Goal: Transaction & Acquisition: Purchase product/service

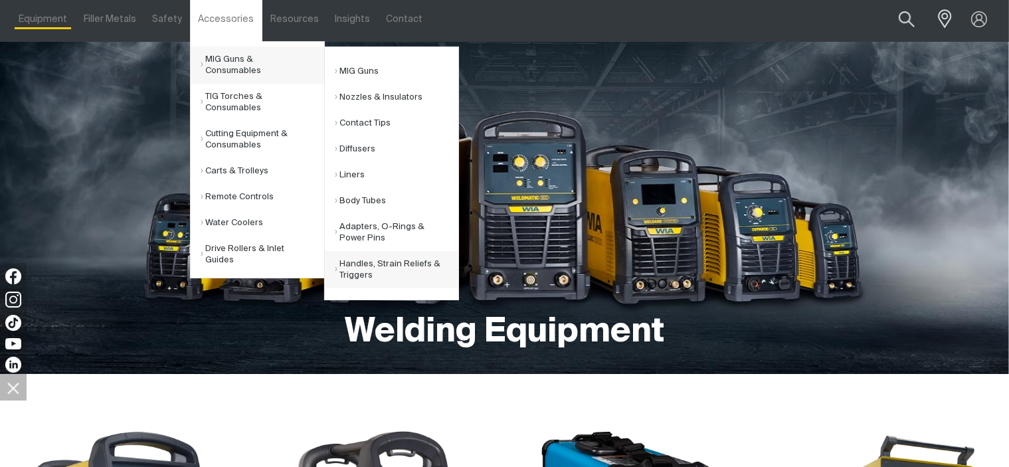
scroll to position [66, 0]
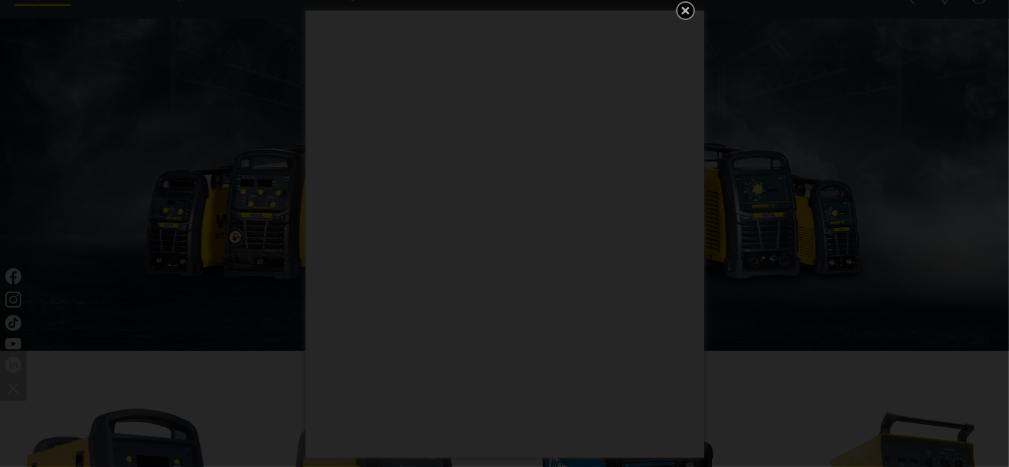
click at [685, 10] on icon "Get 5 WIA Welding Guides Free!" at bounding box center [685, 11] width 8 height 8
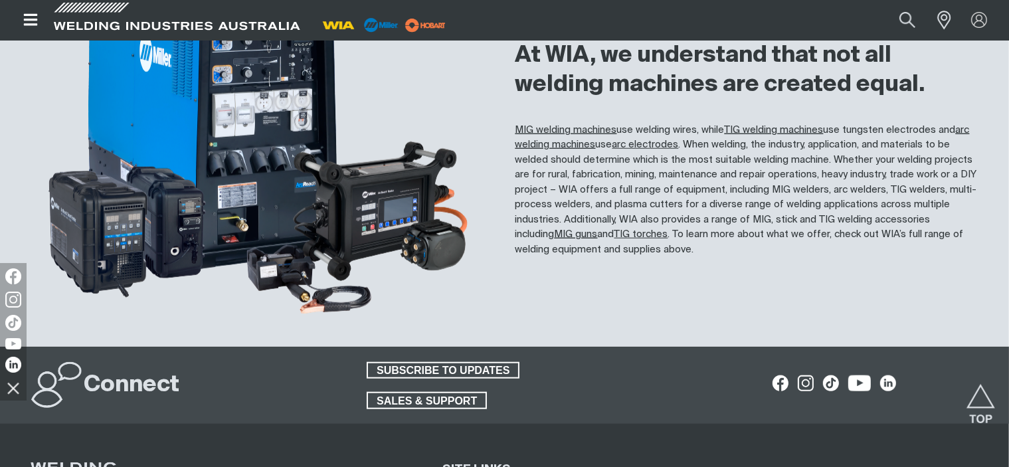
scroll to position [1477, 0]
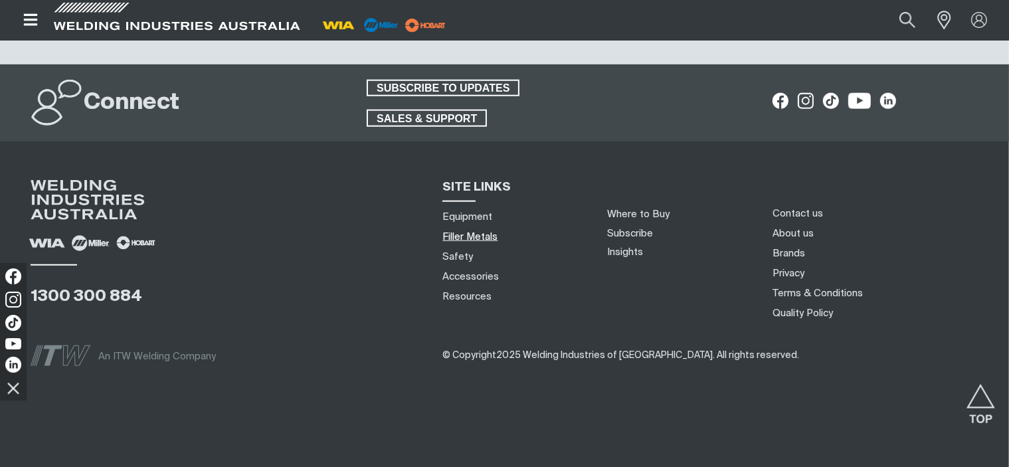
click at [483, 235] on link "Filler Metals" at bounding box center [469, 237] width 55 height 14
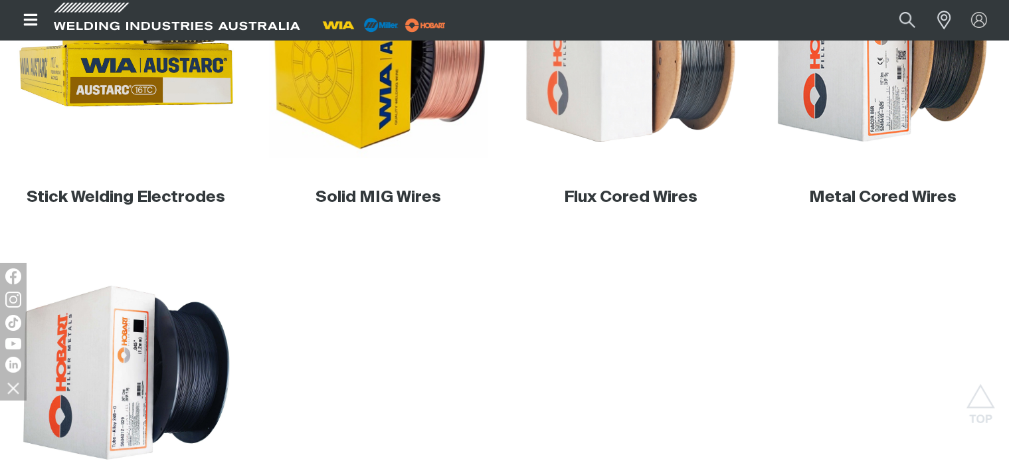
scroll to position [531, 0]
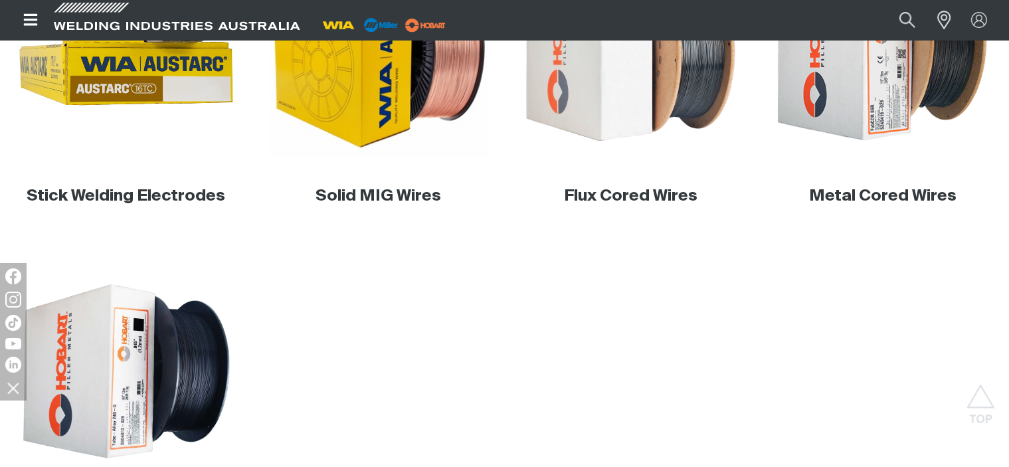
click at [141, 205] on h3 "Stick Welding Electrodes" at bounding box center [126, 196] width 231 height 21
click at [156, 199] on link "Stick Welding Electrodes" at bounding box center [126, 196] width 199 height 16
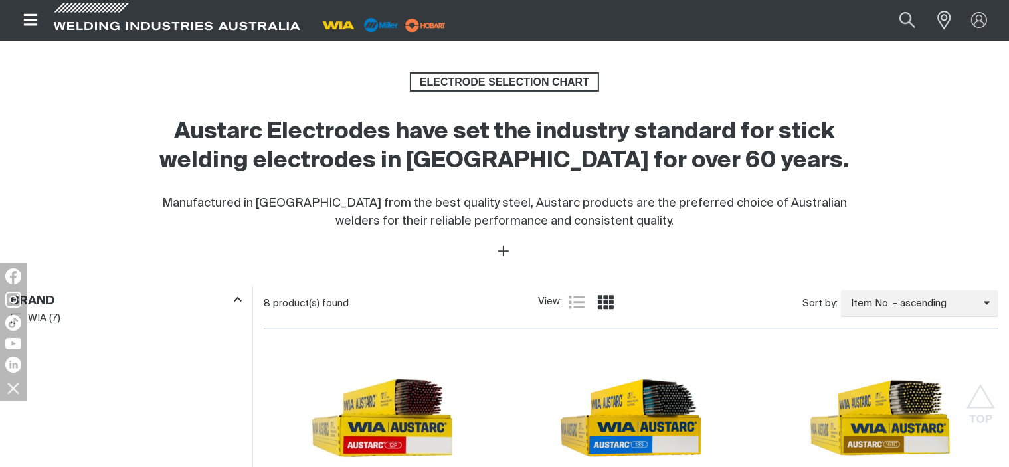
scroll to position [664, 0]
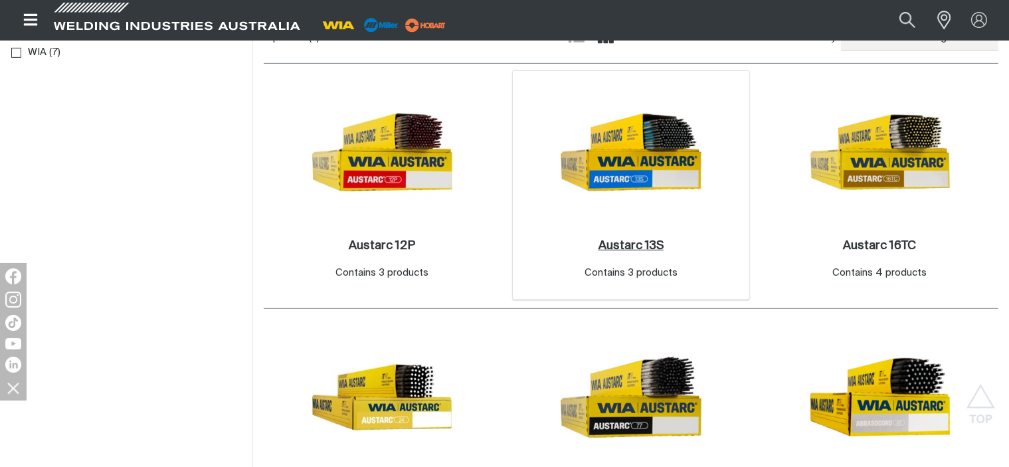
click at [641, 252] on link "Austarc 13S ." at bounding box center [630, 245] width 65 height 15
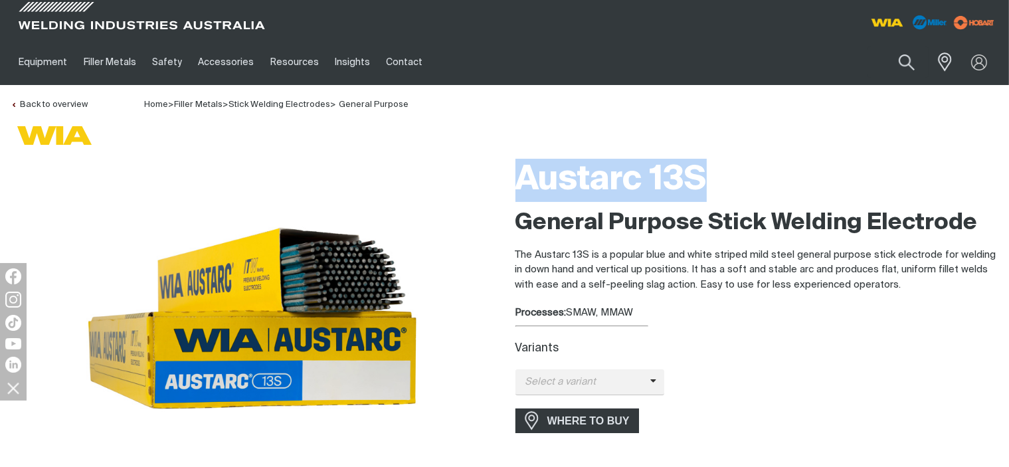
drag, startPoint x: 515, startPoint y: 180, endPoint x: 721, endPoint y: 177, distance: 205.9
click at [721, 177] on h1 "Austarc 13S" at bounding box center [756, 180] width 483 height 43
